Goal: Find specific page/section: Find specific page/section

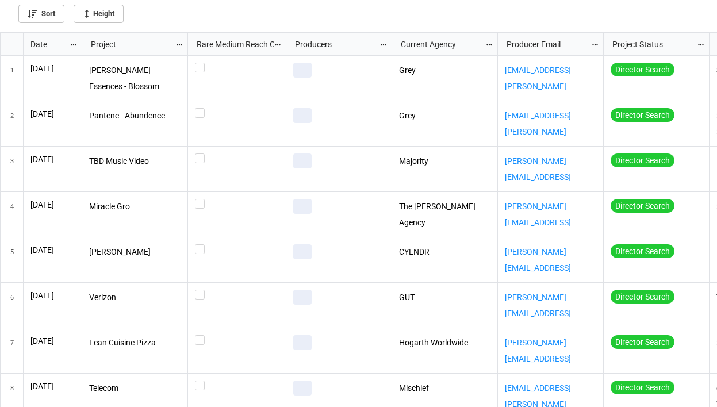
scroll to position [368, 710]
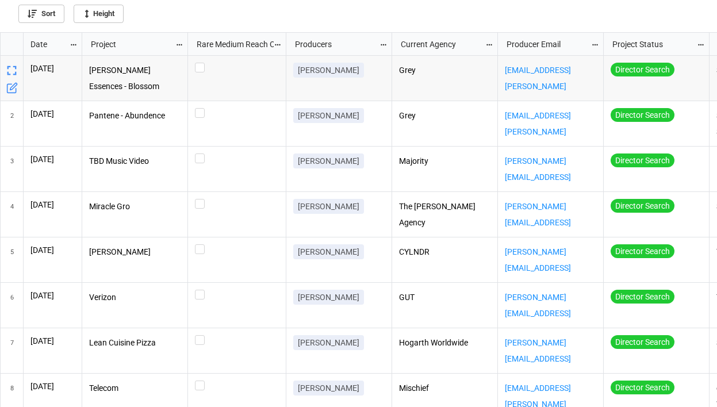
click at [71, 42] on icon "grid" at bounding box center [74, 45] width 8 height 8
click at [97, 64] on li "Sort" at bounding box center [93, 62] width 47 height 19
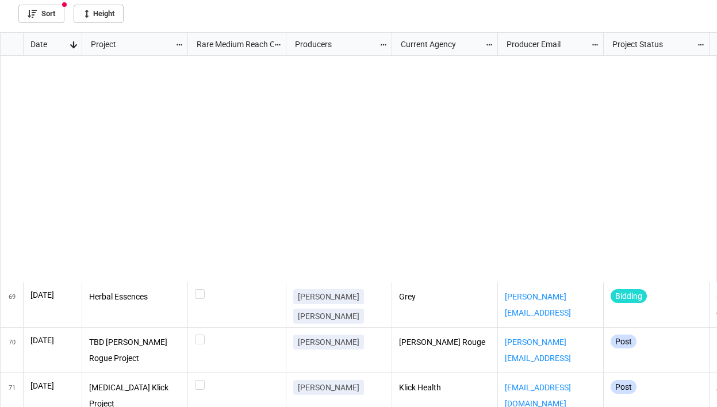
scroll to position [0, 0]
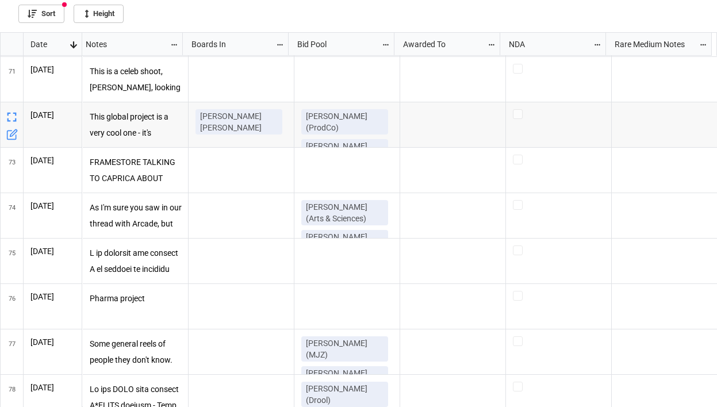
click at [12, 117] on icon "grid" at bounding box center [12, 117] width 16 height 16
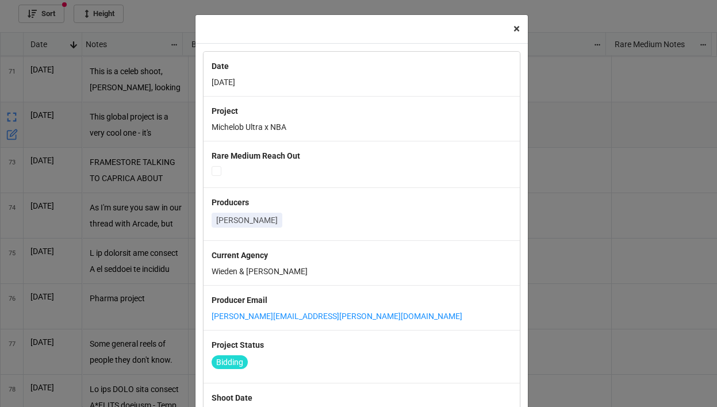
click at [514, 29] on span "×" at bounding box center [517, 29] width 6 height 14
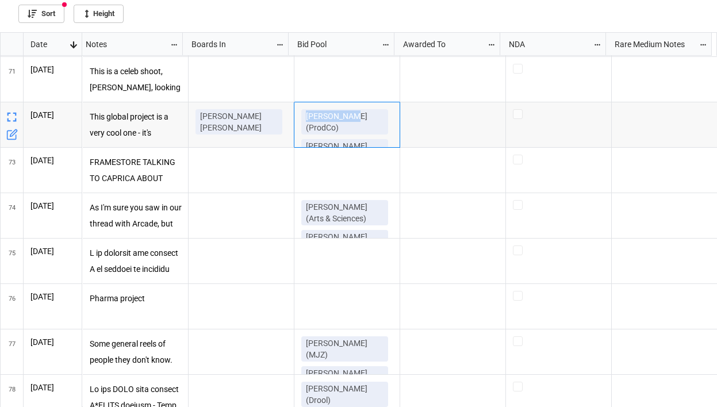
drag, startPoint x: 343, startPoint y: 115, endPoint x: 292, endPoint y: 114, distance: 51.2
click at [294, 114] on div "Leigh Powis (ProdCo) Stuart McIntyre (CANADA)" at bounding box center [347, 124] width 106 height 45
copy p "Leigh Powis"
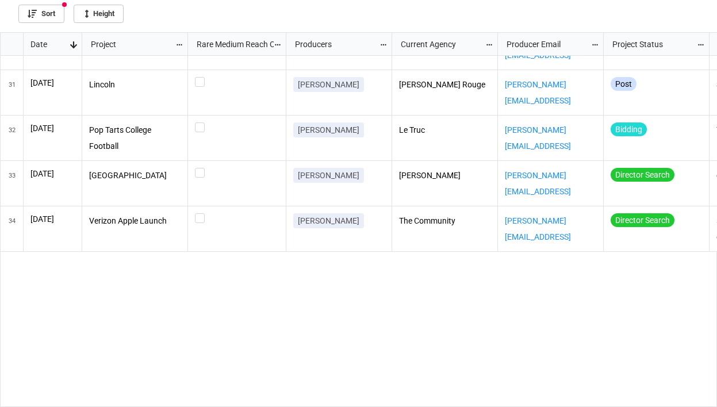
scroll to position [1154, 0]
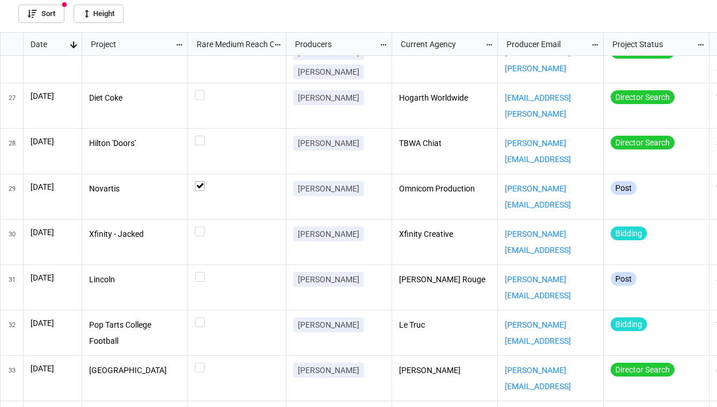
click at [71, 43] on icon "grid" at bounding box center [74, 45] width 8 height 8
click at [210, 0] on div at bounding box center [358, 0] width 717 height 0
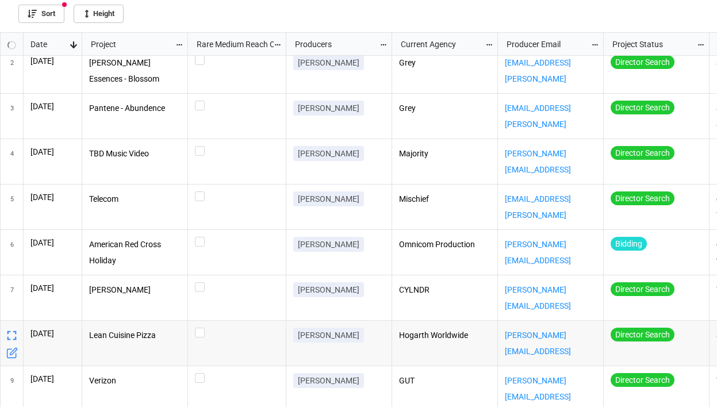
scroll to position [33, 0]
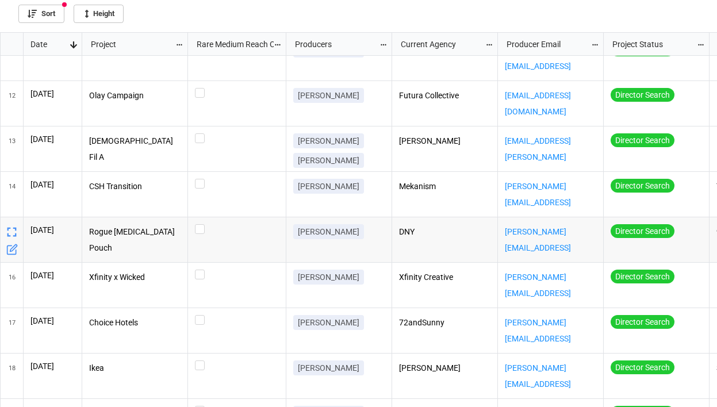
click at [459, 252] on div "DNY" at bounding box center [445, 239] width 106 height 45
click at [130, 233] on p "Rogue [MEDICAL_DATA] Pouch" at bounding box center [135, 239] width 92 height 31
click at [273, 200] on div "grid" at bounding box center [237, 194] width 98 height 45
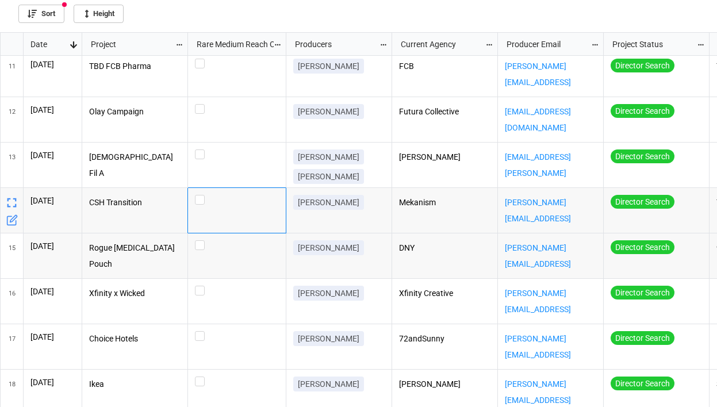
scroll to position [458, 0]
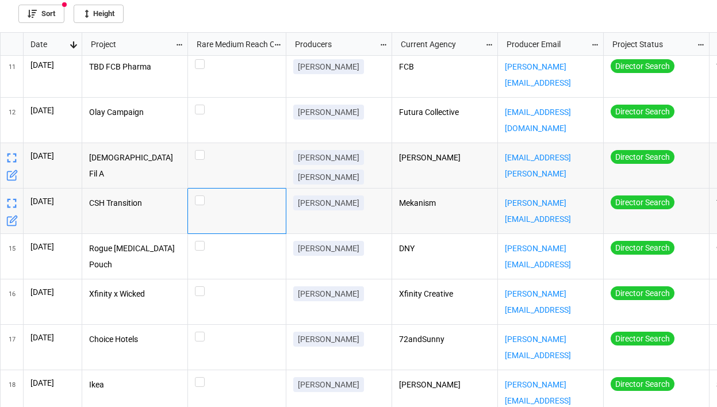
click at [215, 162] on div "grid" at bounding box center [237, 165] width 98 height 45
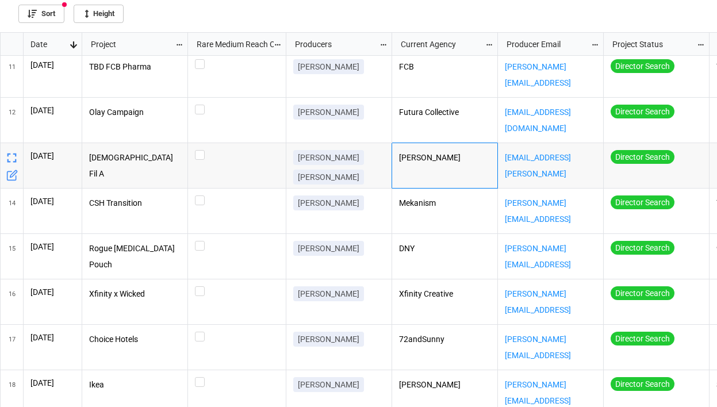
click at [428, 158] on p "[PERSON_NAME]" at bounding box center [445, 158] width 92 height 16
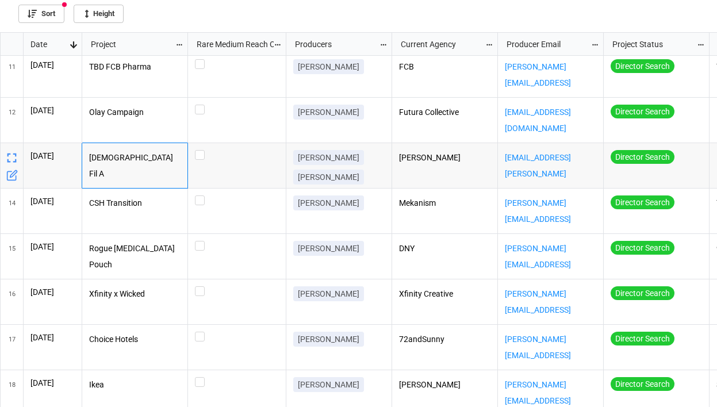
click at [151, 169] on div "[DEMOGRAPHIC_DATA] Fil A" at bounding box center [135, 165] width 106 height 45
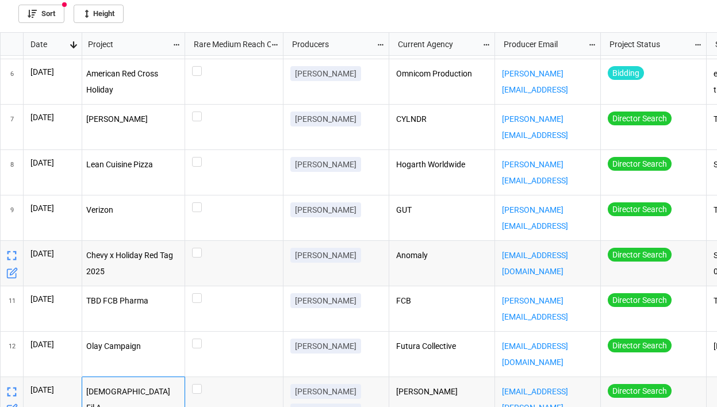
scroll to position [223, 3]
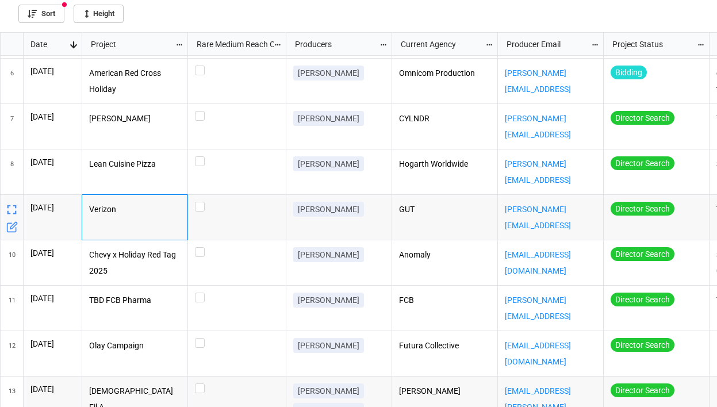
click at [108, 213] on p "Verizon" at bounding box center [135, 210] width 92 height 16
click at [234, 218] on div "grid" at bounding box center [237, 217] width 98 height 45
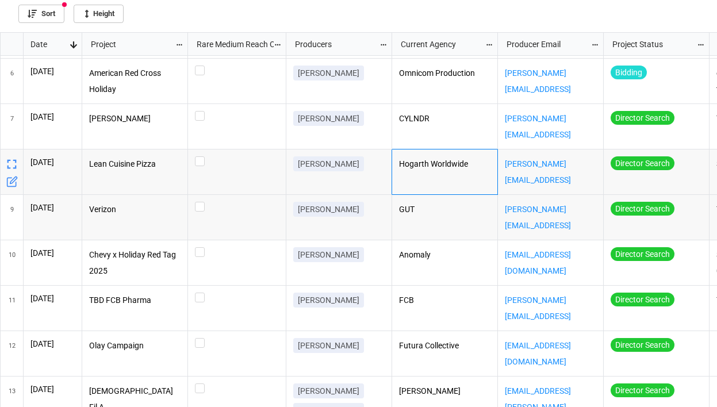
click at [412, 166] on p "Hogarth Worldwide" at bounding box center [445, 164] width 92 height 16
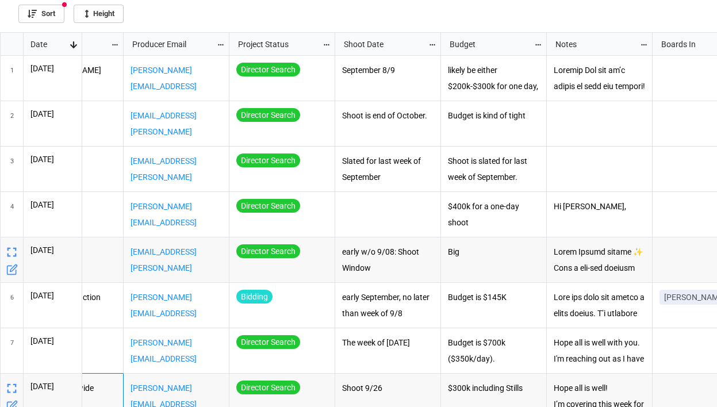
scroll to position [0, 377]
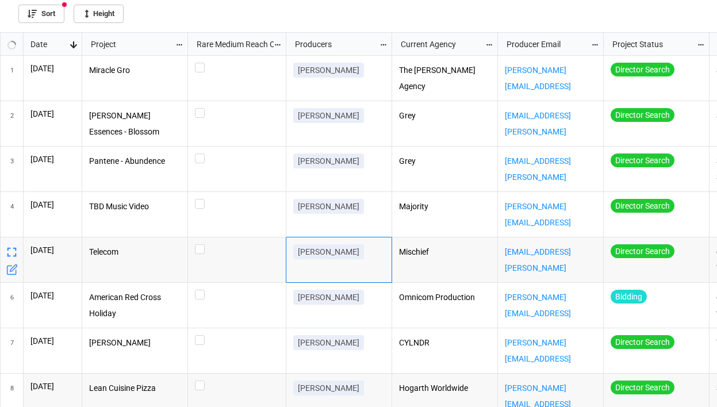
click at [357, 268] on div "[PERSON_NAME]" at bounding box center [339, 260] width 106 height 45
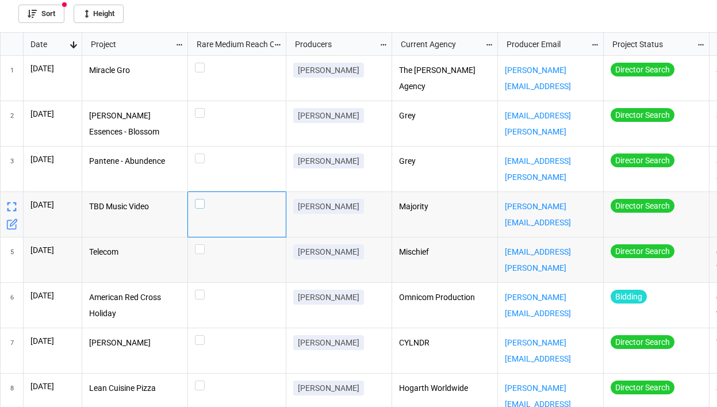
click at [232, 200] on div "grid" at bounding box center [237, 204] width 84 height 10
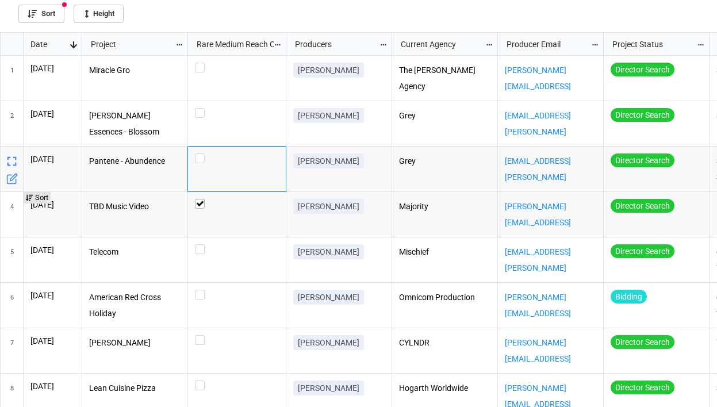
click at [235, 166] on div "grid" at bounding box center [237, 169] width 98 height 45
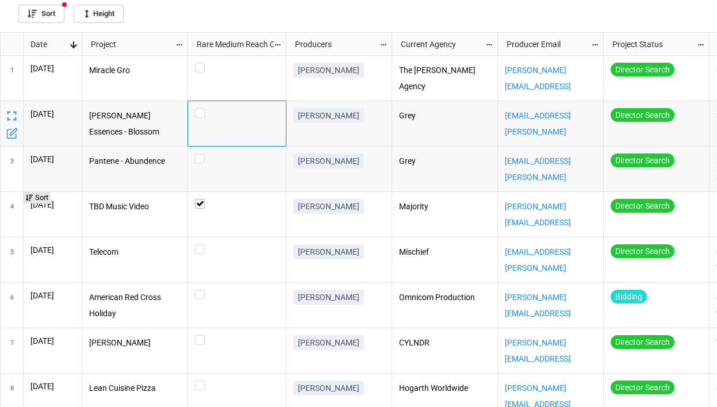
click at [239, 102] on div "grid" at bounding box center [237, 123] width 98 height 45
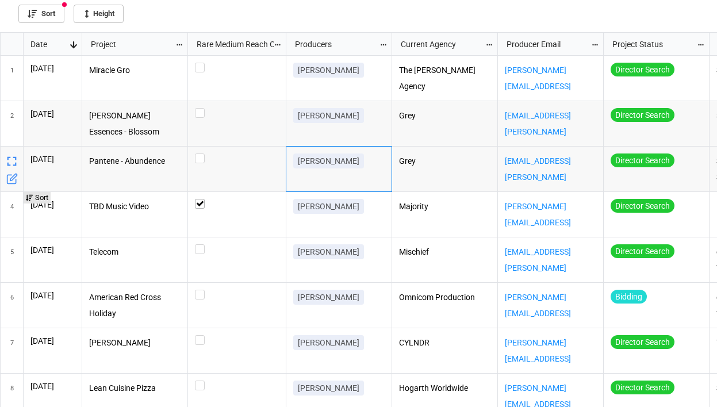
click at [309, 165] on p "[PERSON_NAME]" at bounding box center [329, 161] width 62 height 12
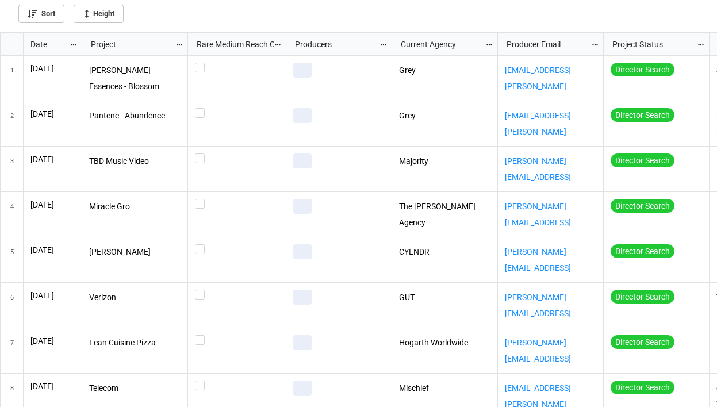
scroll to position [368, 710]
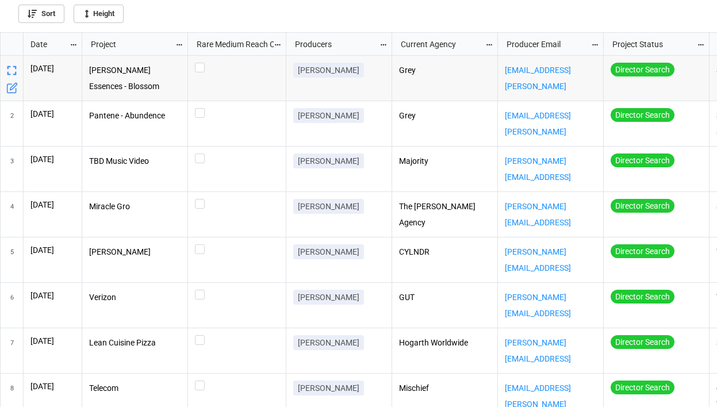
click at [72, 47] on icon "grid" at bounding box center [74, 45] width 8 height 8
click at [94, 64] on li "Sort" at bounding box center [93, 62] width 47 height 19
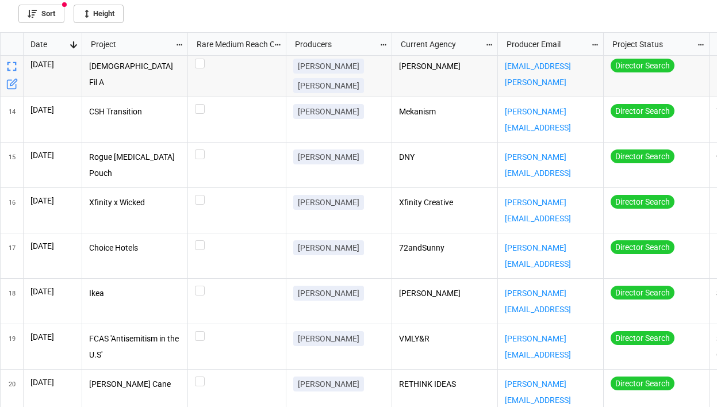
scroll to position [0, 0]
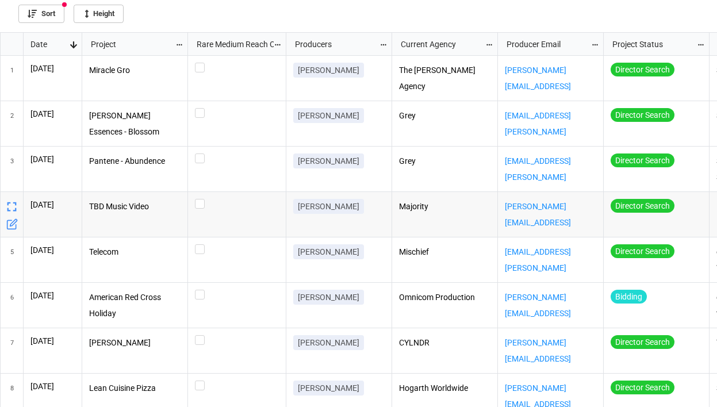
click at [116, 209] on p "TBD Music Video" at bounding box center [135, 207] width 92 height 16
click at [275, 219] on div "grid" at bounding box center [237, 214] width 98 height 45
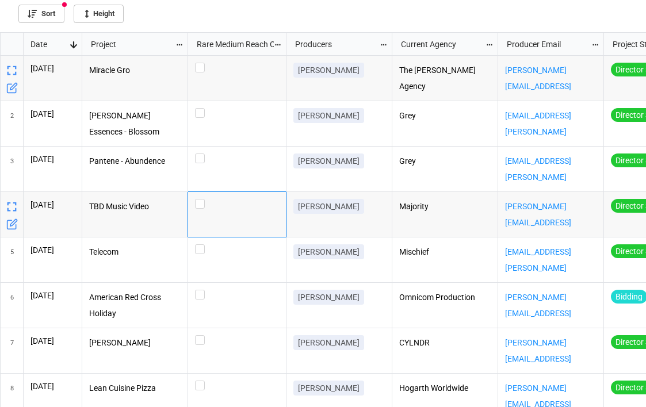
scroll to position [368, 639]
